Goal: Task Accomplishment & Management: Use online tool/utility

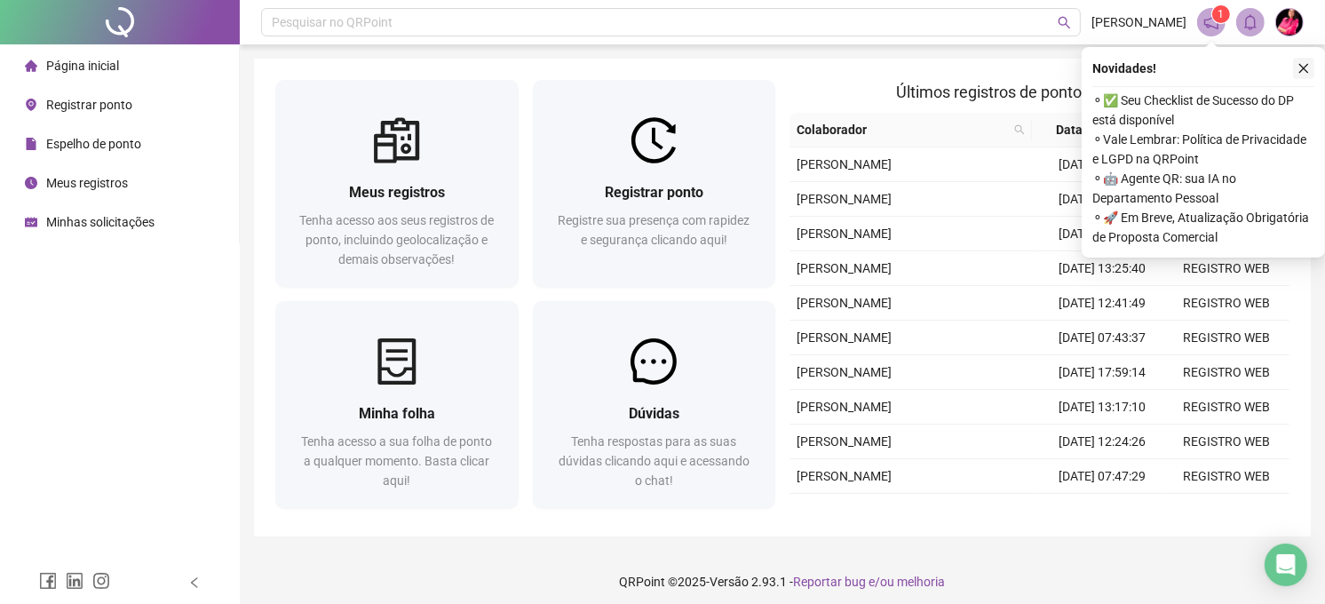
click at [1301, 63] on icon "close" at bounding box center [1304, 68] width 12 height 12
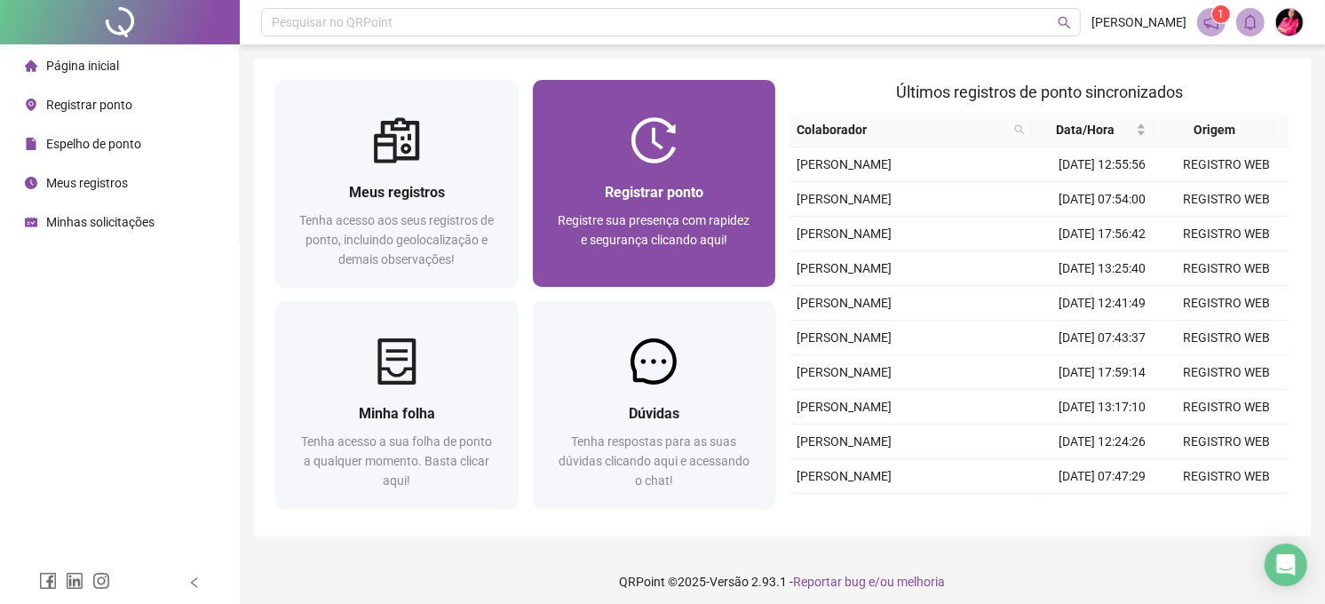
click at [622, 175] on div "Registrar ponto Registre sua presença com rapidez e segurança clicando aqui!" at bounding box center [654, 224] width 243 height 123
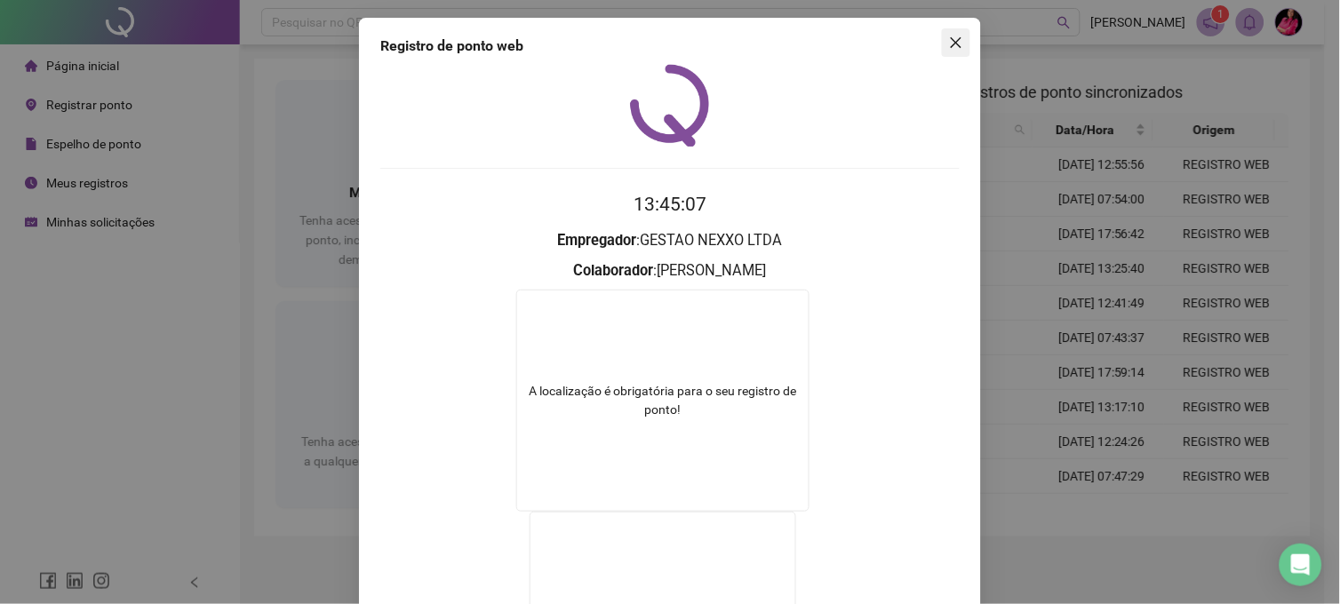
click at [956, 41] on span "Close" at bounding box center [956, 43] width 28 height 14
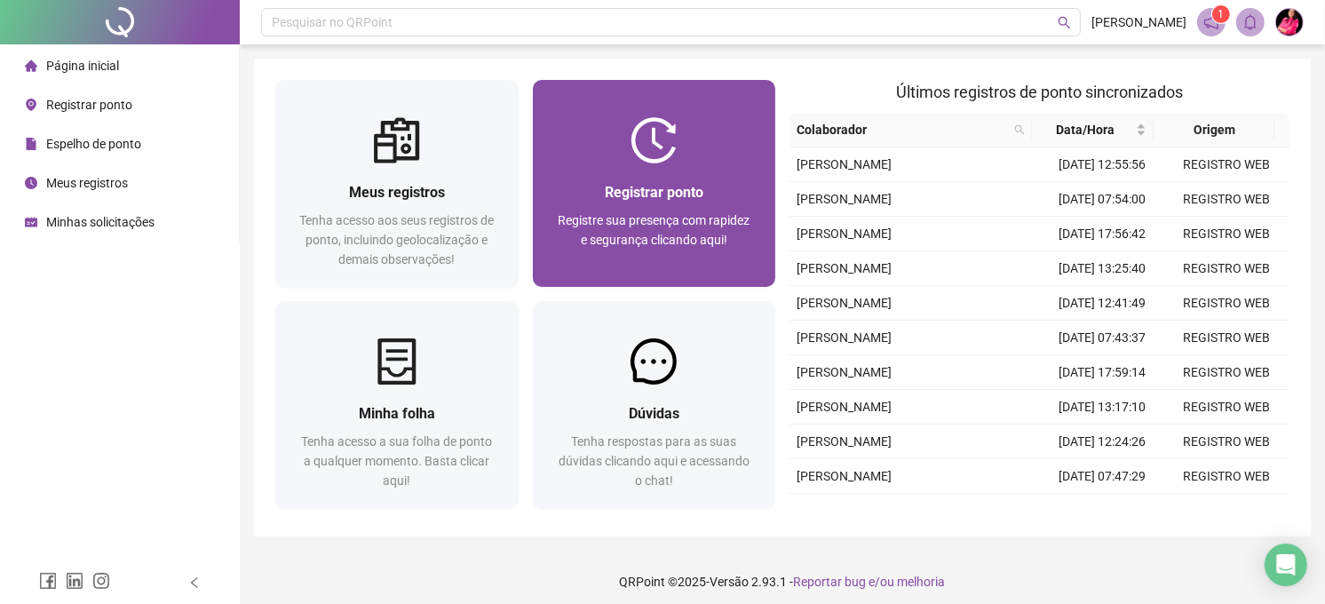
click at [587, 154] on div at bounding box center [654, 140] width 243 height 46
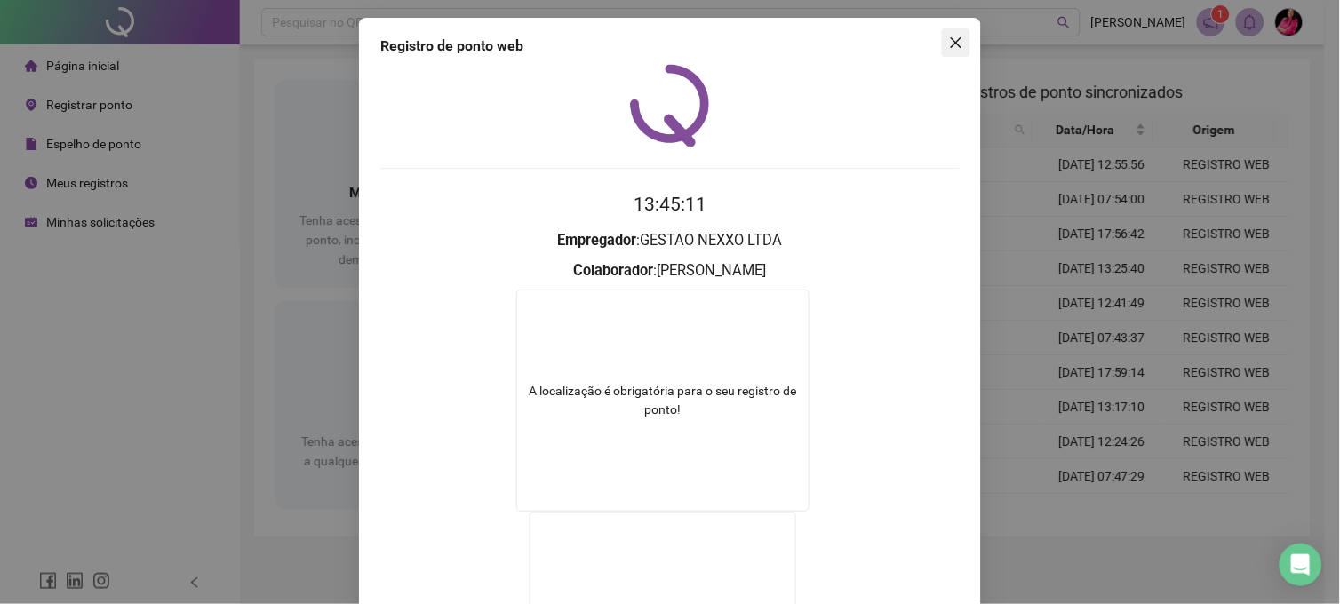
click at [955, 46] on icon "close" at bounding box center [956, 43] width 14 height 14
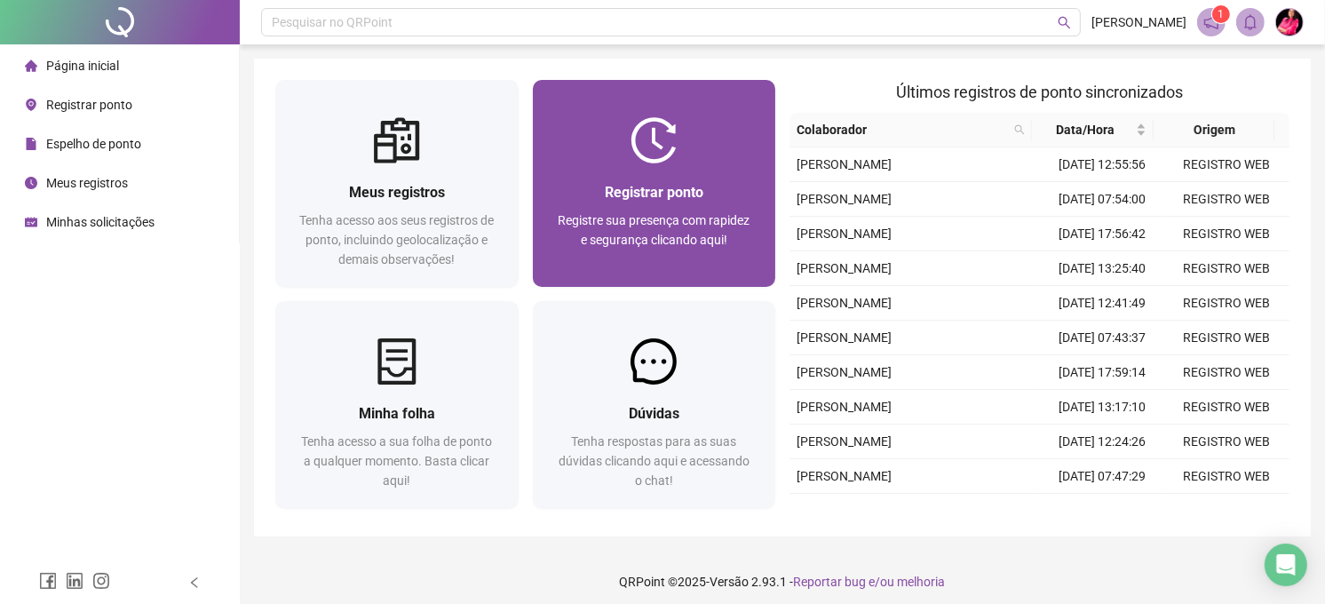
click at [680, 131] on div at bounding box center [654, 140] width 243 height 46
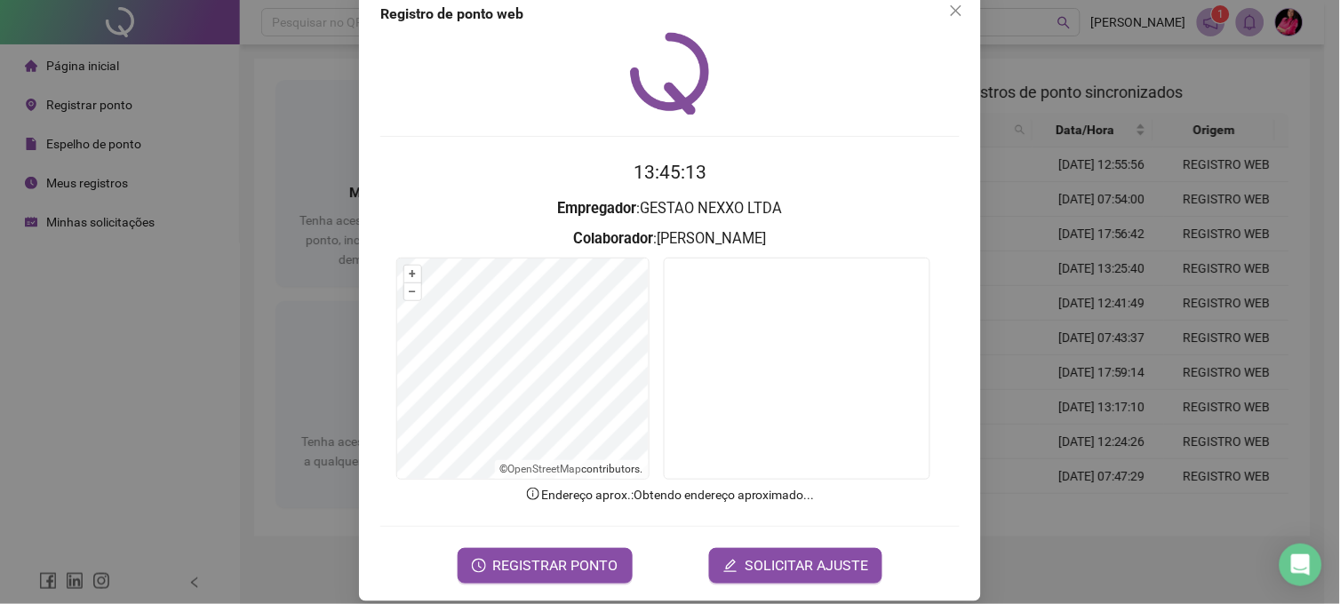
scroll to position [50, 0]
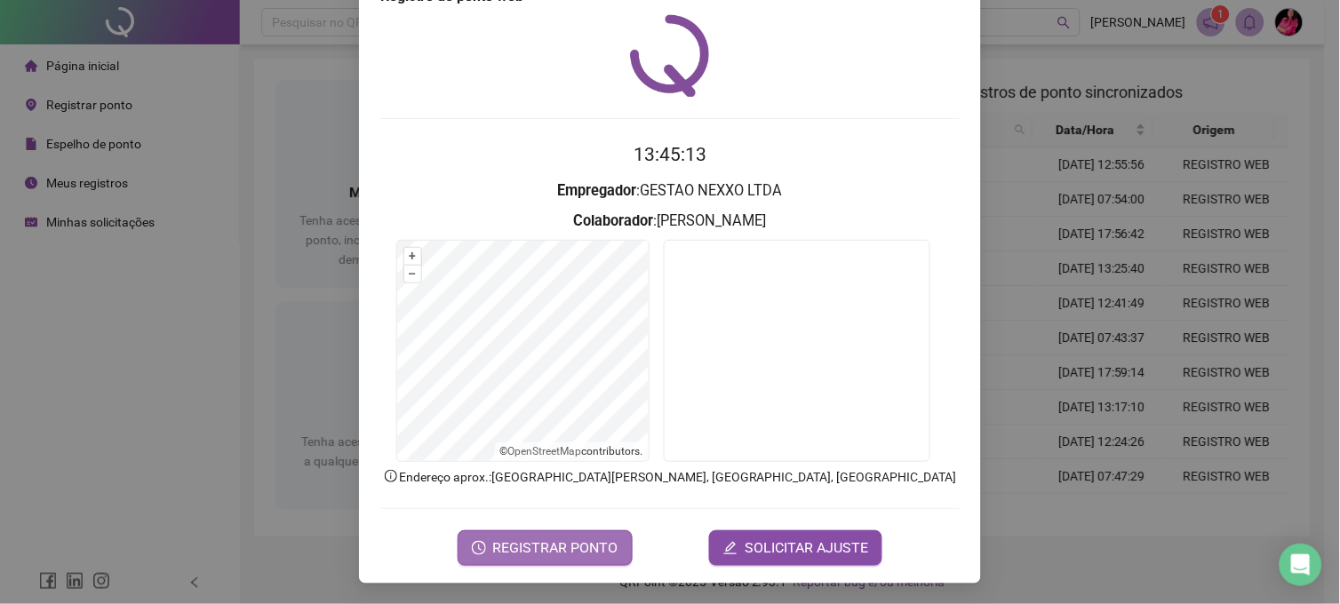
click at [552, 556] on span "REGISTRAR PONTO" at bounding box center [555, 547] width 125 height 21
